Goal: Find specific page/section: Find specific page/section

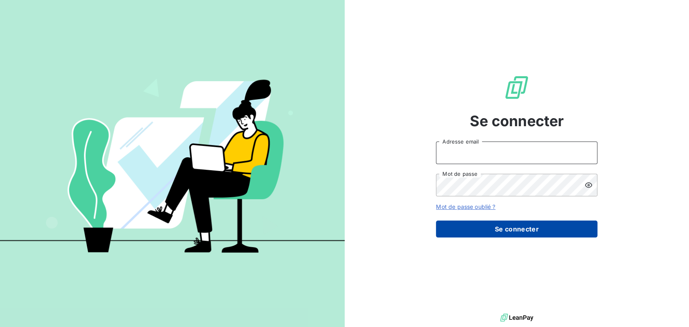
type input "[PERSON_NAME][EMAIL_ADDRESS][DOMAIN_NAME]"
click at [470, 227] on button "Se connecter" at bounding box center [516, 229] width 161 height 17
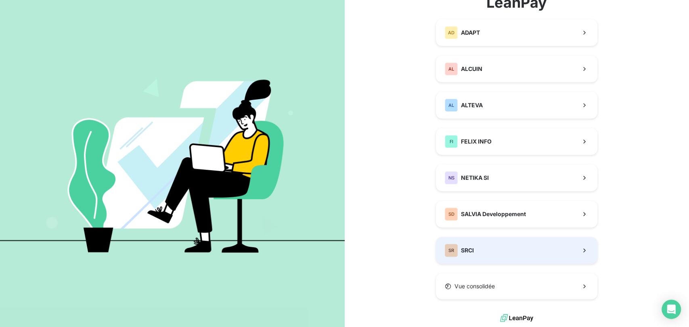
scroll to position [68, 0]
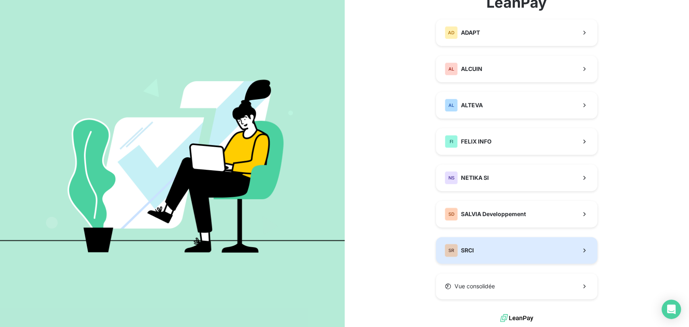
click at [471, 251] on button "SR SRCI" at bounding box center [516, 250] width 161 height 27
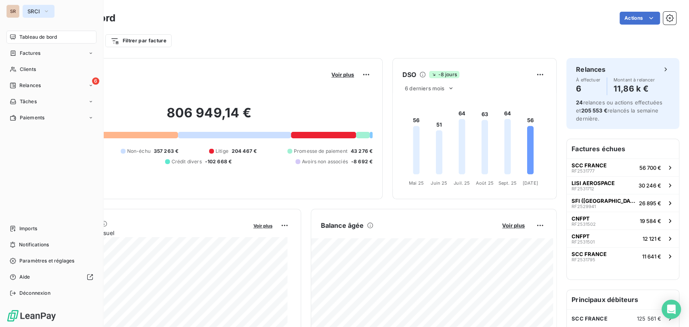
click at [43, 12] on icon "button" at bounding box center [46, 11] width 6 height 8
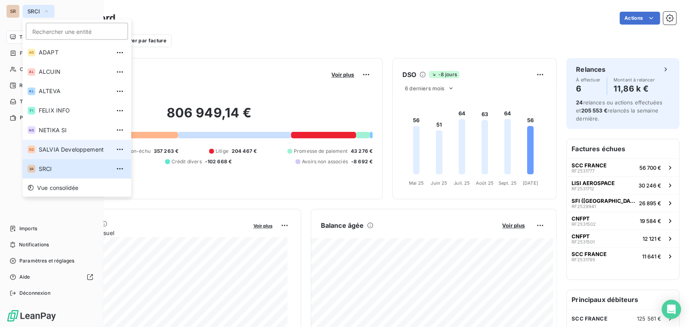
click at [60, 152] on span "SALVIA Developpement" at bounding box center [74, 149] width 71 height 8
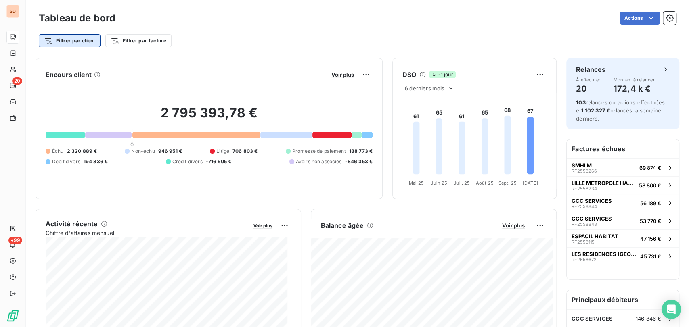
click at [90, 44] on html "SD 20 +99 Tableau de bord Actions Filtrer par client Filtrer par facture Encour…" at bounding box center [344, 163] width 689 height 327
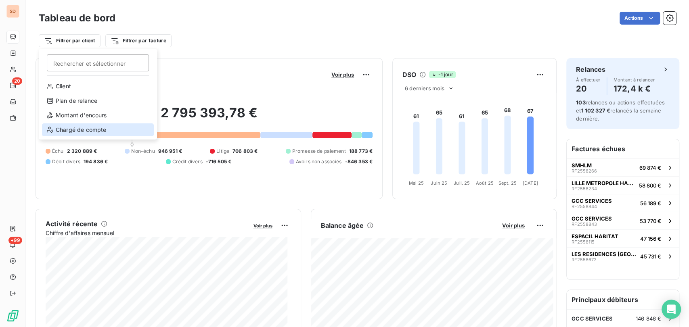
click at [75, 131] on div "Chargé de compte" at bounding box center [98, 130] width 112 height 13
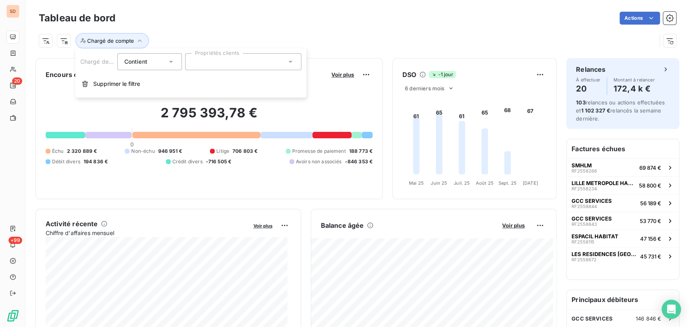
click at [291, 63] on icon at bounding box center [291, 62] width 8 height 8
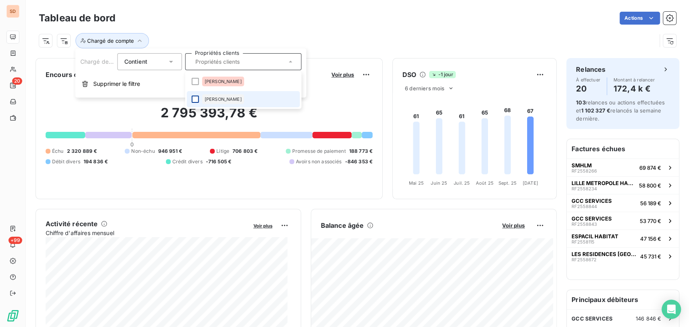
click at [192, 101] on div at bounding box center [195, 99] width 7 height 7
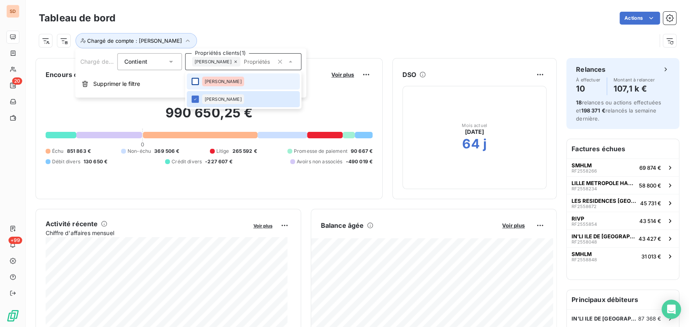
click at [197, 79] on div at bounding box center [195, 81] width 7 height 7
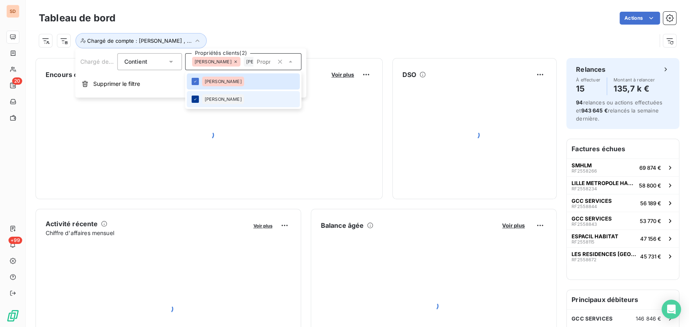
click at [196, 98] on icon at bounding box center [195, 99] width 5 height 5
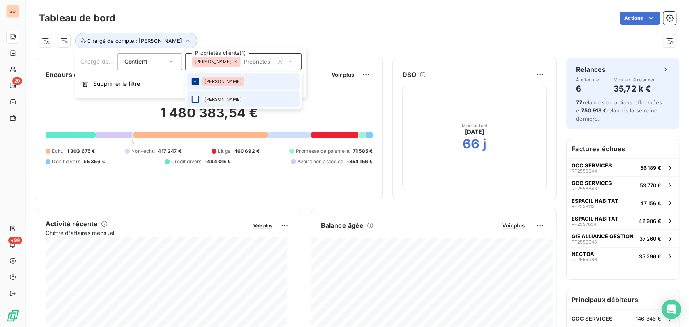
click at [197, 80] on div at bounding box center [195, 81] width 7 height 7
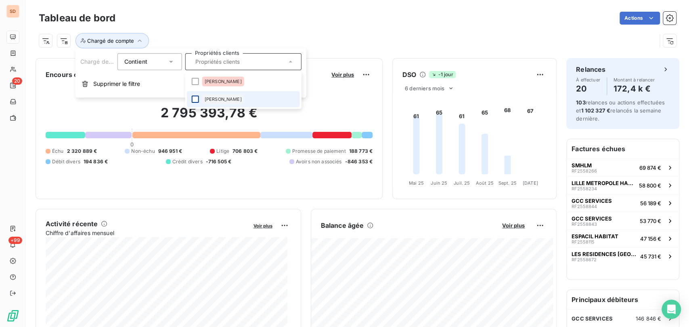
click at [198, 102] on div at bounding box center [195, 99] width 7 height 7
